Goal: Task Accomplishment & Management: Manage account settings

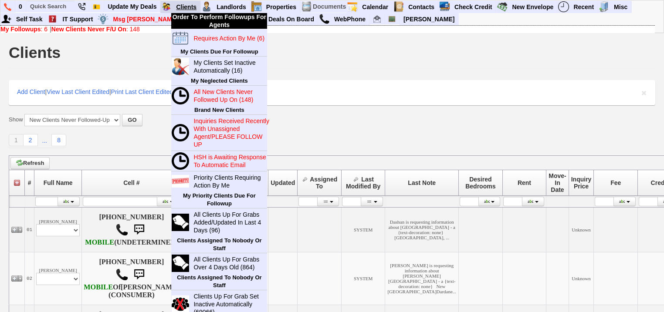
click at [188, 3] on link "Clients" at bounding box center [186, 6] width 28 height 11
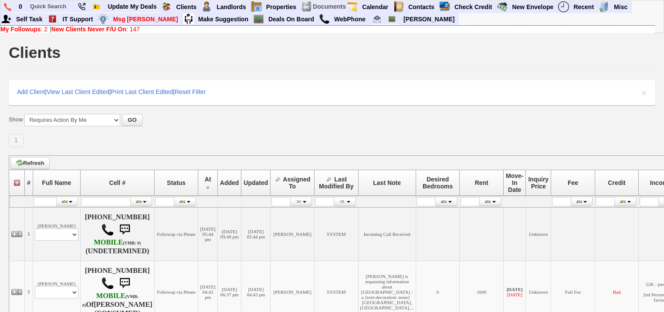
click at [62, 29] on b "New Clients Never F/U On" at bounding box center [88, 29] width 75 height 7
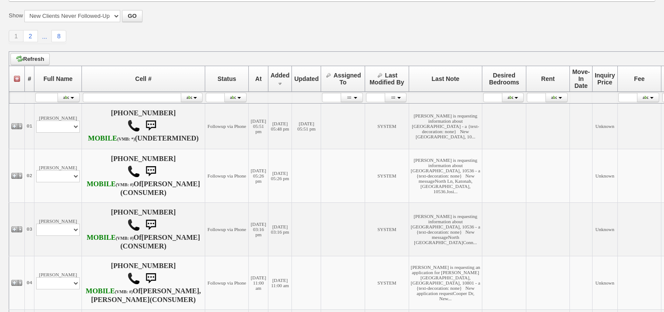
scroll to position [105, 0]
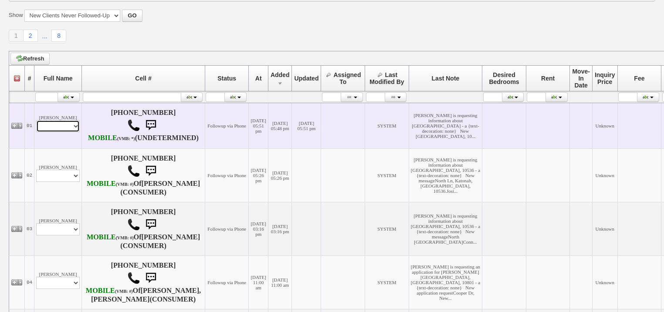
click at [57, 132] on select "Profile Edit Print Email Externally (Will Not Be Tracked In CRM) Closed Deals" at bounding box center [58, 126] width 44 height 12
select select "ChangeURL,/crm/custom/edit_client_form.php?redirect=%2Fcrm%2Fclients.php&id=167…"
click at [36, 127] on select "Profile Edit Print Email Externally (Will Not Be Tracked In CRM) Closed Deals" at bounding box center [58, 126] width 44 height 12
select select
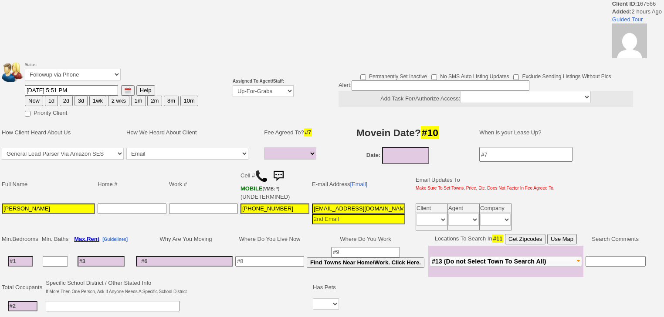
select select
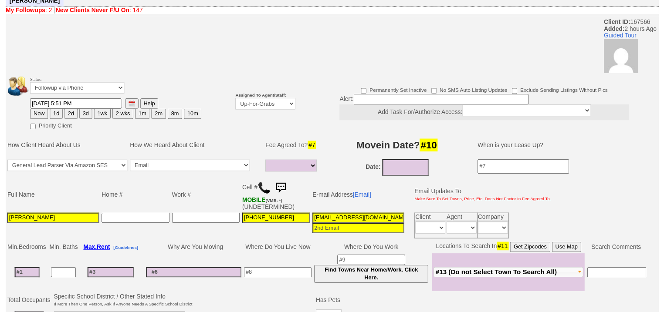
scroll to position [23, 0]
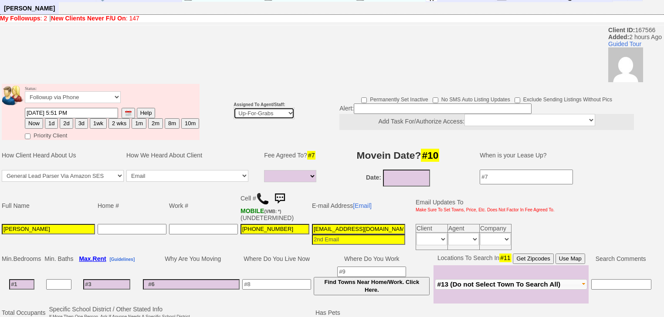
click at [271, 108] on select "Up-For-Grabs ***** STAFF ***** Bob Bruno 914-419-3579 Cristy Liberto 914-486-10…" at bounding box center [263, 114] width 61 height 12
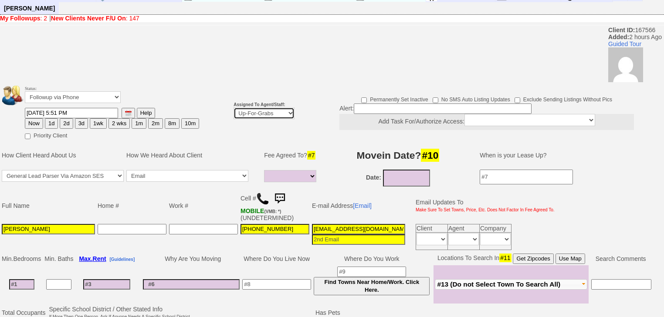
select select "227"
click at [233, 108] on select "Up-For-Grabs ***** STAFF ***** Bob Bruno 914-419-3579 Cristy Liberto 914-486-10…" at bounding box center [263, 114] width 61 height 12
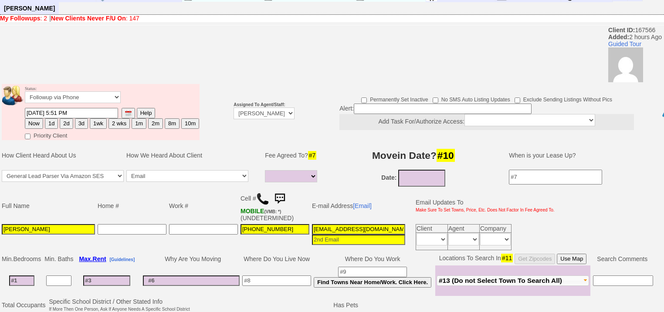
click at [52, 118] on button "1d" at bounding box center [51, 123] width 13 height 10
type input "08/28/2025 08:18 PM"
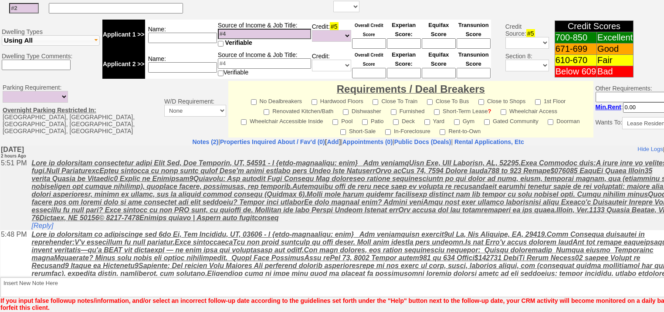
scroll to position [364, 0]
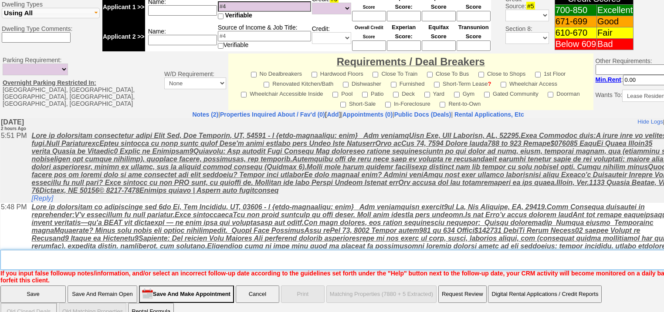
click at [72, 250] on textarea "Insert New Note Here" at bounding box center [360, 260] width 721 height 20
type textarea "f"
click at [57, 286] on input "Save" at bounding box center [32, 294] width 65 height 17
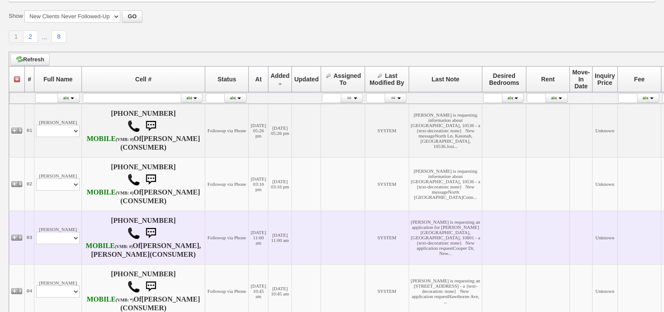
scroll to position [105, 0]
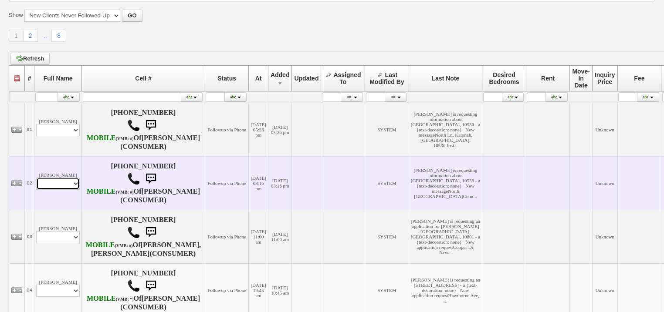
click at [61, 190] on select "Profile Edit Print Email Externally (Will Not Be Tracked In CRM) Closed Deals" at bounding box center [58, 184] width 44 height 12
select select "ChangeURL,/crm/custom/edit_client_form.php?redirect=%2Fcrm%2Fclients.php&id=167…"
click at [36, 190] on select "Profile Edit Print Email Externally (Will Not Be Tracked In CRM) Closed Deals" at bounding box center [58, 184] width 44 height 12
select select
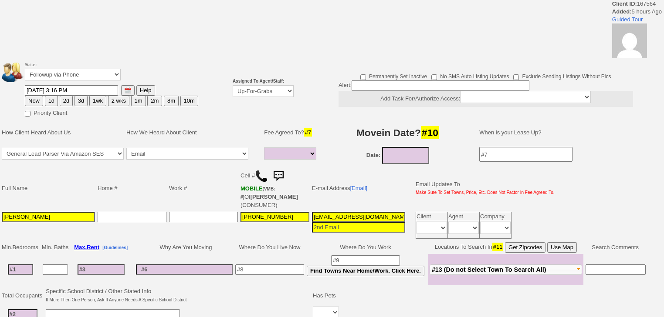
select select
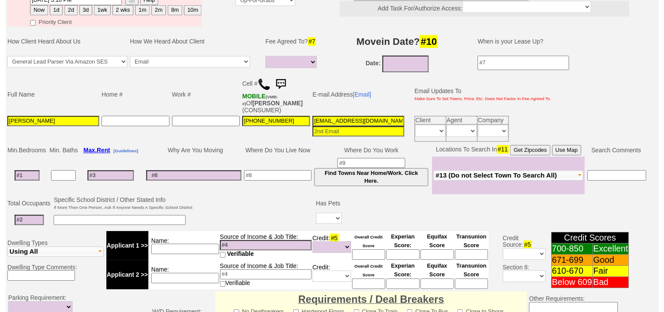
scroll to position [101, 0]
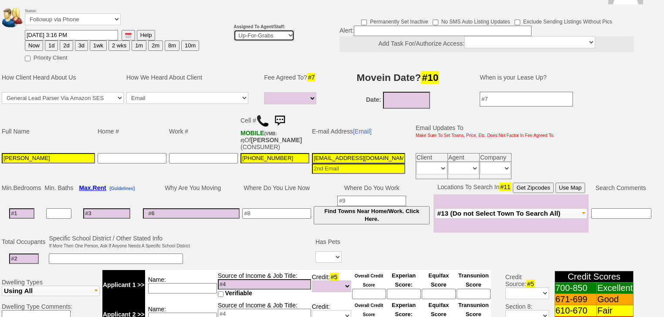
click at [247, 30] on select "Up-For-Grabs ***** STAFF ***** Bob Bruno 914-419-3579 Cristy Liberto 914-486-10…" at bounding box center [263, 36] width 61 height 12
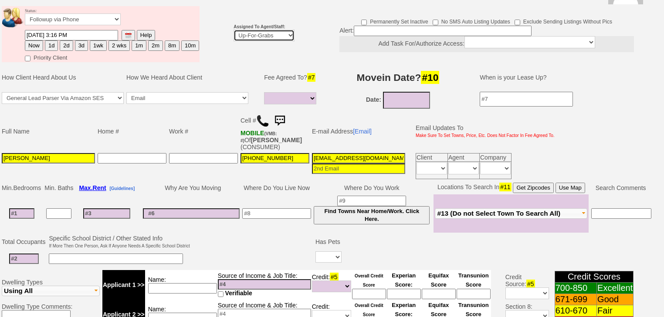
select select "227"
click at [233, 30] on select "Up-For-Grabs ***** STAFF ***** Bob Bruno 914-419-3579 Cristy Liberto 914-486-10…" at bounding box center [263, 36] width 61 height 12
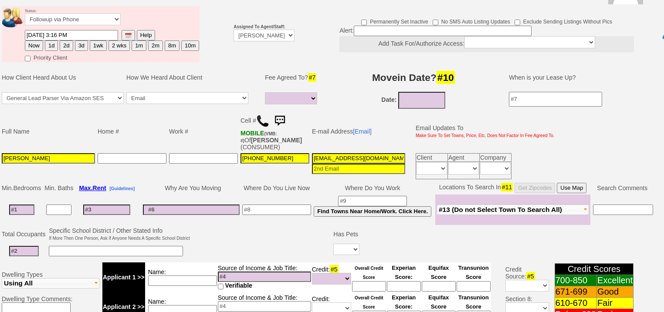
click at [54, 41] on button "1d" at bounding box center [51, 46] width 13 height 10
type input "08/28/2025 08:18 PM"
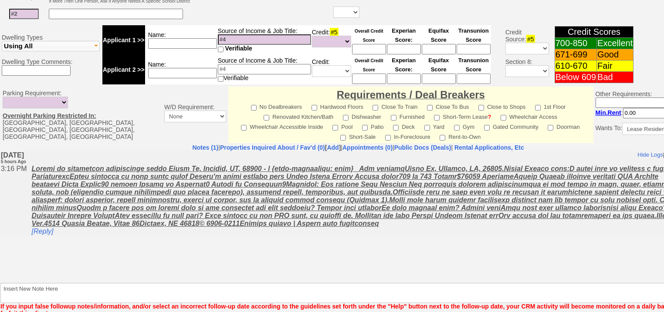
scroll to position [371, 0]
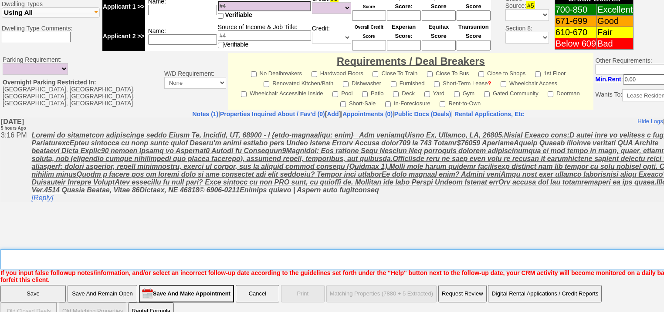
click at [112, 250] on textarea "Insert New Note Here" at bounding box center [360, 260] width 721 height 20
type textarea "f"
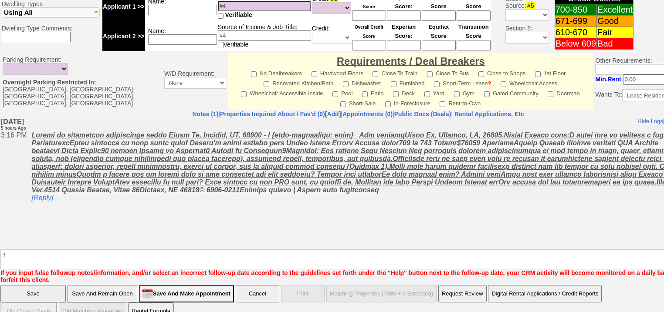
click at [38, 285] on input "Save" at bounding box center [32, 293] width 65 height 17
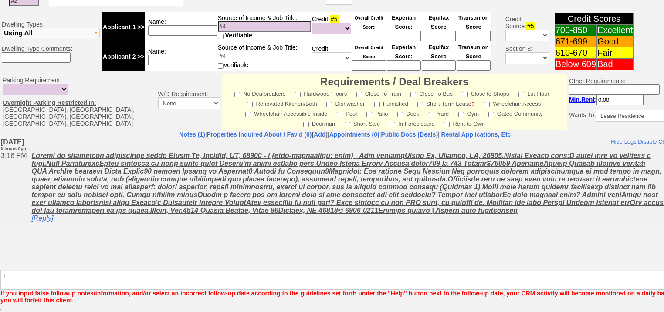
scroll to position [340, 0]
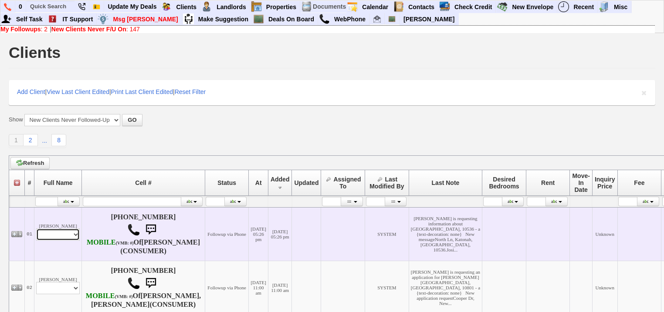
click at [53, 240] on select "Profile Edit Print Email Externally (Will Not Be Tracked In CRM) Closed Deals" at bounding box center [58, 235] width 44 height 12
select select "ChangeURL,/crm/custom/edit_client_form.php?redirect=%2Fcrm%2Fclients.php&id=167…"
click at [36, 234] on select "Profile Edit Print Email Externally (Will Not Be Tracked In CRM) Closed Deals" at bounding box center [58, 235] width 44 height 12
select select
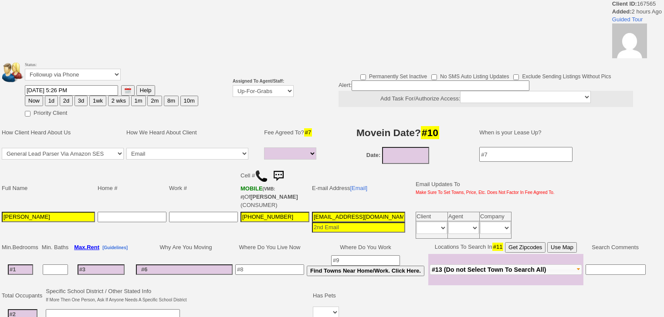
select select
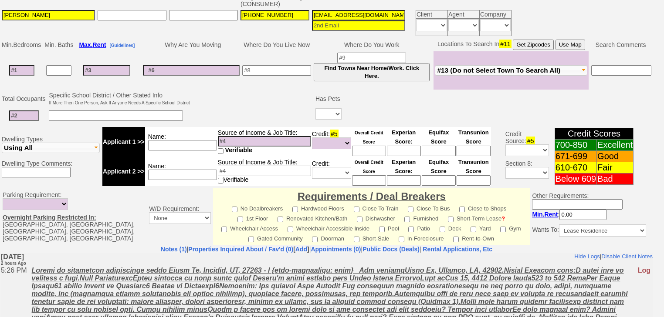
scroll to position [275, 0]
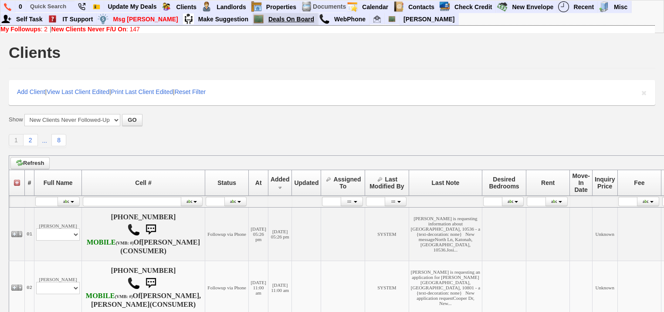
click at [265, 19] on link "Deals On Board" at bounding box center [291, 19] width 53 height 11
click at [130, 27] on link "New Clients Never F/U On : 147" at bounding box center [95, 29] width 88 height 7
